Goal: Task Accomplishment & Management: Complete application form

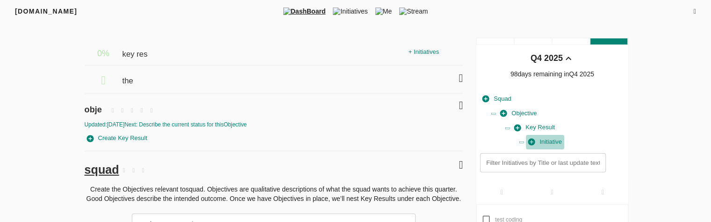
click at [542, 136] on span "Initiative" at bounding box center [545, 141] width 34 height 11
click at [520, 114] on span "Objective" at bounding box center [518, 113] width 36 height 11
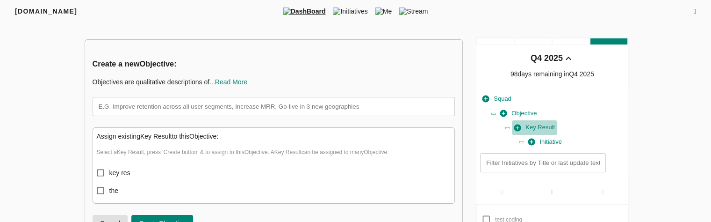
click at [533, 122] on span "Key Result" at bounding box center [534, 127] width 41 height 11
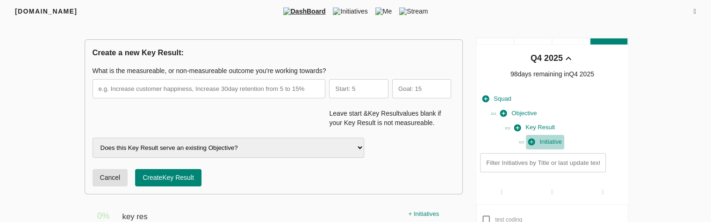
click at [553, 136] on span "Initiative" at bounding box center [545, 141] width 34 height 11
click at [544, 136] on span "Initiative" at bounding box center [545, 141] width 34 height 11
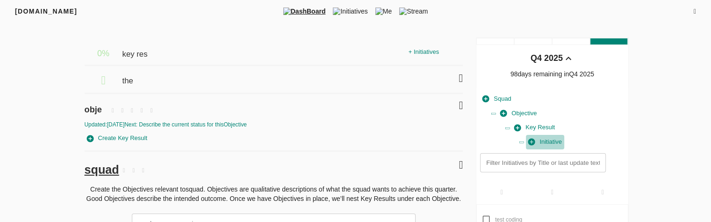
click at [547, 141] on span "Initiative" at bounding box center [545, 141] width 34 height 11
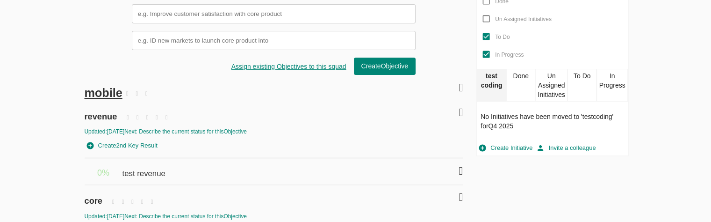
scroll to position [285, 0]
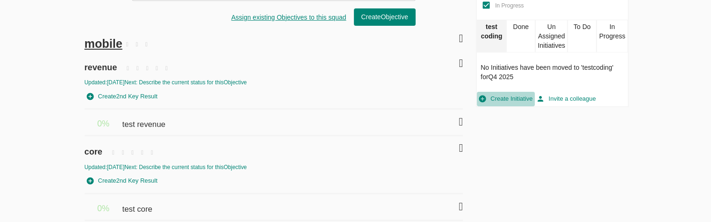
click at [515, 100] on span "Create Initiative" at bounding box center [505, 98] width 53 height 11
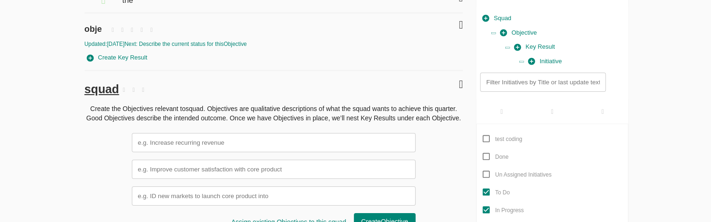
scroll to position [77, 0]
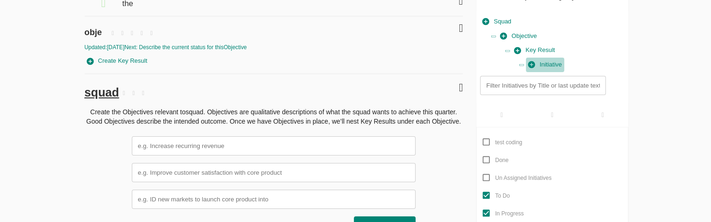
click at [538, 61] on span "Initiative" at bounding box center [545, 64] width 34 height 11
click at [539, 51] on span "Key Result" at bounding box center [534, 50] width 41 height 11
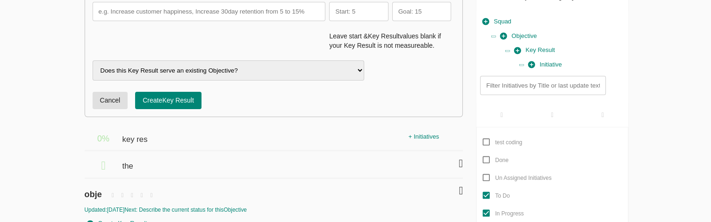
scroll to position [0, 0]
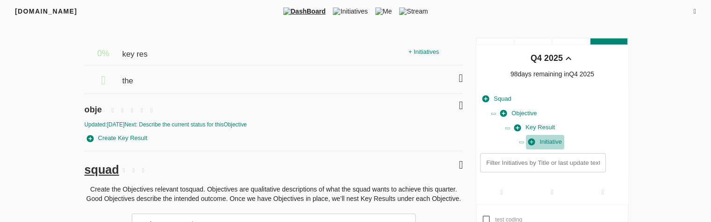
click at [549, 143] on span "Initiative" at bounding box center [545, 141] width 34 height 11
